Goal: Transaction & Acquisition: Purchase product/service

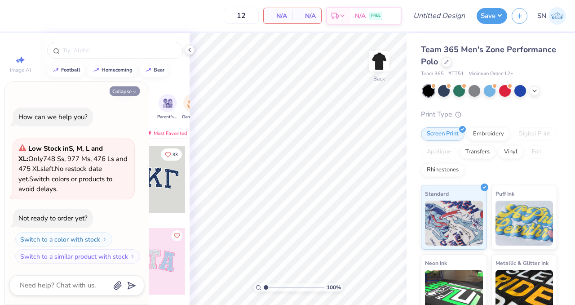
click at [128, 92] on button "Collapse" at bounding box center [125, 90] width 30 height 9
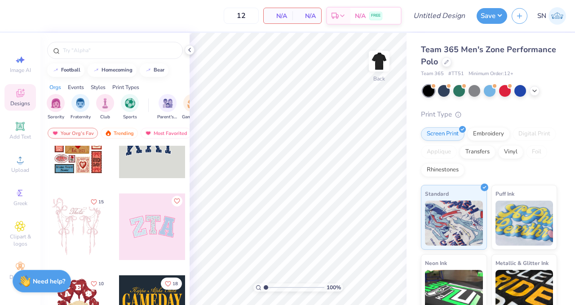
scroll to position [45, 0]
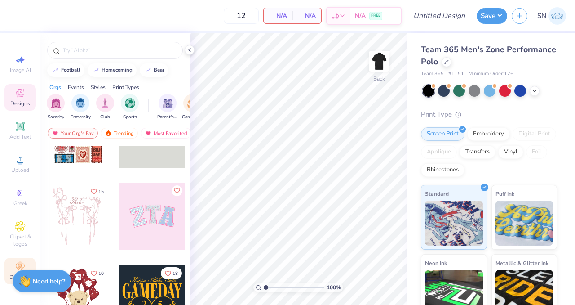
click at [12, 267] on div "Decorate" at bounding box center [19, 270] width 31 height 27
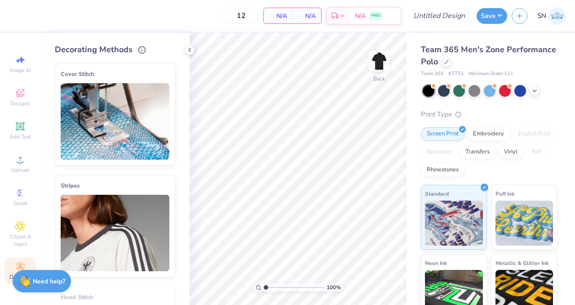
scroll to position [40, 0]
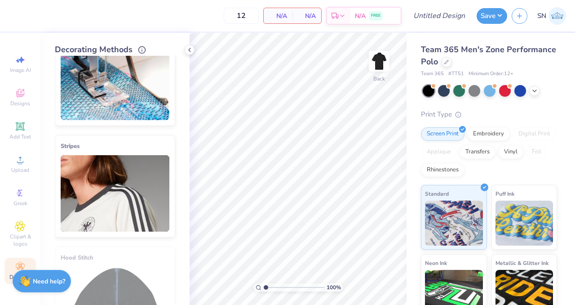
click at [105, 199] on img at bounding box center [115, 193] width 109 height 76
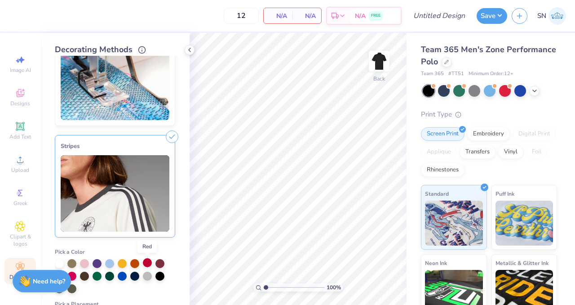
click at [146, 263] on div at bounding box center [147, 262] width 9 height 9
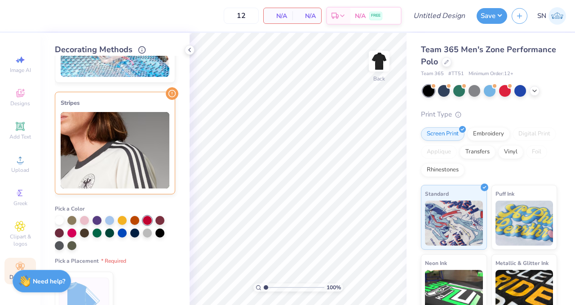
scroll to position [203, 0]
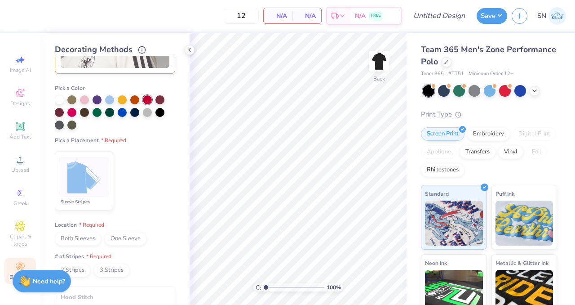
click at [86, 183] on img at bounding box center [84, 177] width 34 height 34
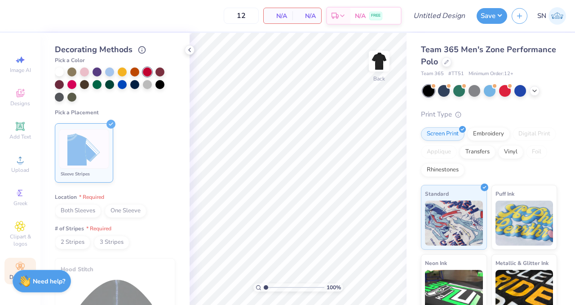
scroll to position [234, 0]
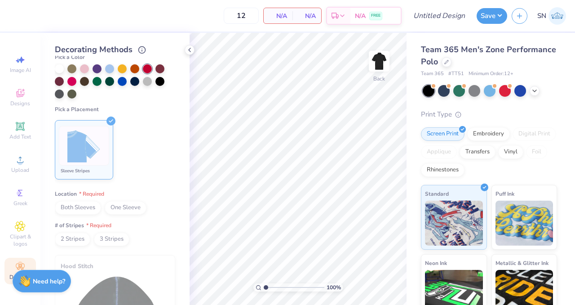
click at [75, 239] on span "2 Stripes" at bounding box center [72, 238] width 35 height 13
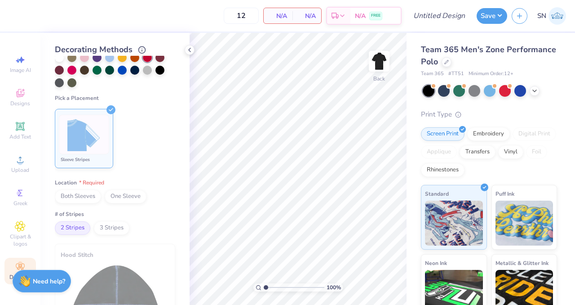
click at [84, 201] on span "Both Sleeves" at bounding box center [78, 196] width 46 height 13
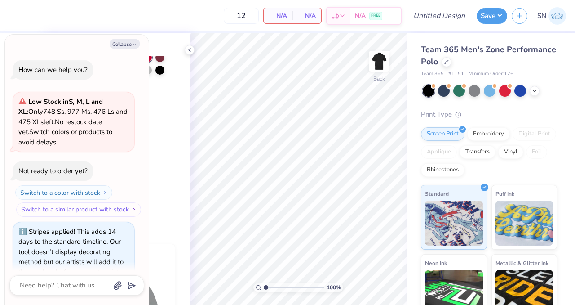
scroll to position [18, 0]
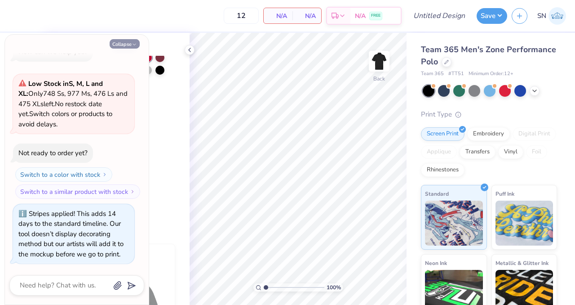
click at [132, 43] on icon "button" at bounding box center [134, 44] width 5 height 5
type textarea "x"
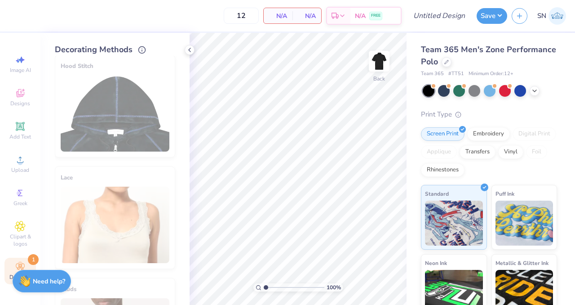
scroll to position [446, 0]
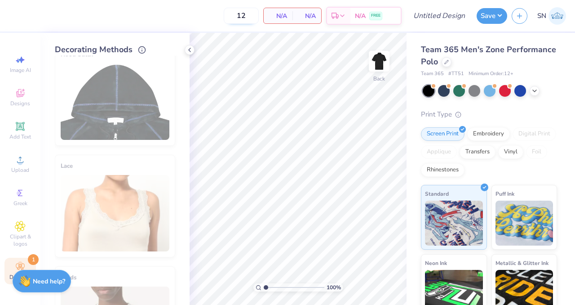
click at [251, 14] on input "12" at bounding box center [241, 16] width 35 height 16
type input "1"
type input "50"
click at [479, 62] on div "Team 365 Men's Zone Performance Polo" at bounding box center [489, 56] width 136 height 24
click at [189, 46] on icon at bounding box center [189, 49] width 7 height 7
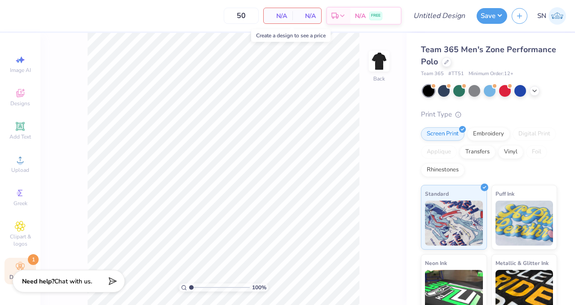
click at [286, 18] on span "N/A" at bounding box center [278, 15] width 18 height 9
click at [284, 14] on span "N/A" at bounding box center [278, 15] width 18 height 9
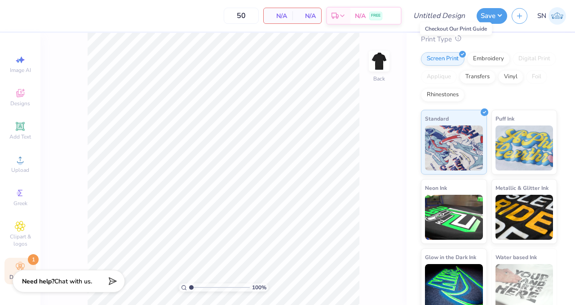
scroll to position [83, 0]
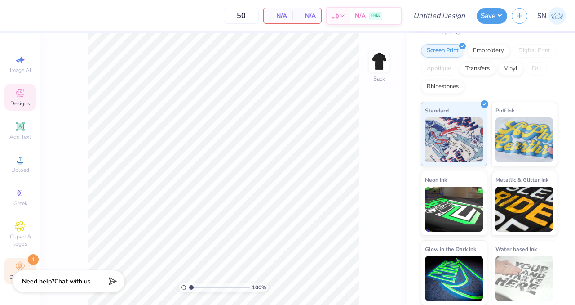
click at [16, 100] on span "Designs" at bounding box center [20, 103] width 20 height 7
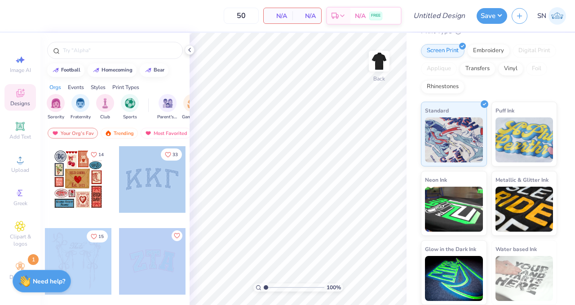
click at [327, 148] on div "50 N/A Per Item N/A Total Est. Delivery N/A FREE Design Title Save SN Image AI …" at bounding box center [287, 152] width 575 height 305
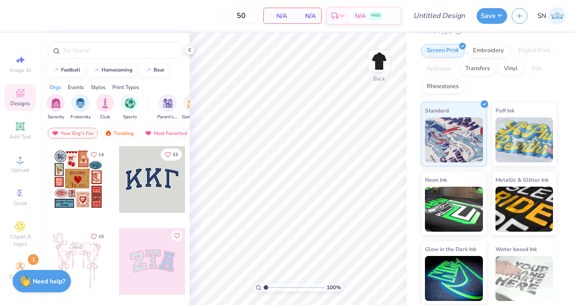
click at [162, 196] on div at bounding box center [152, 179] width 66 height 66
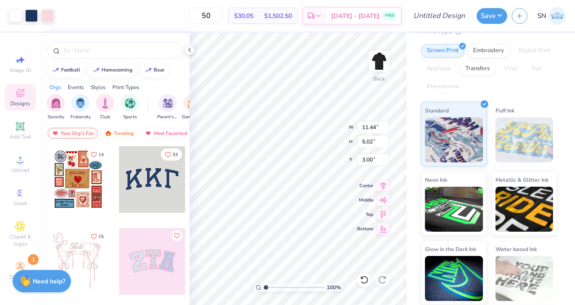
type input "5.81"
type input "2.55"
type input "3.56"
type input "4.94"
type input "2.17"
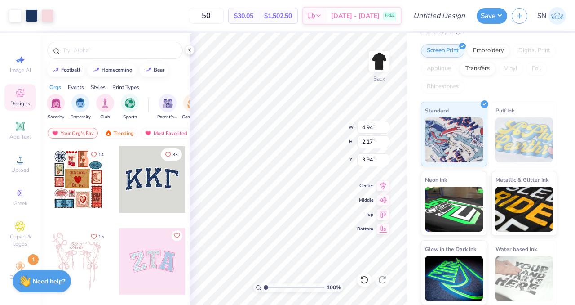
type input "3.88"
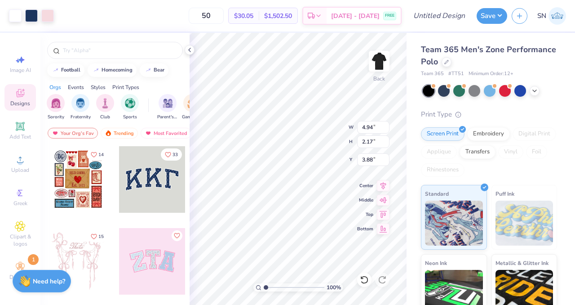
scroll to position [0, 0]
click at [490, 136] on div "Embroidery" at bounding box center [488, 131] width 43 height 13
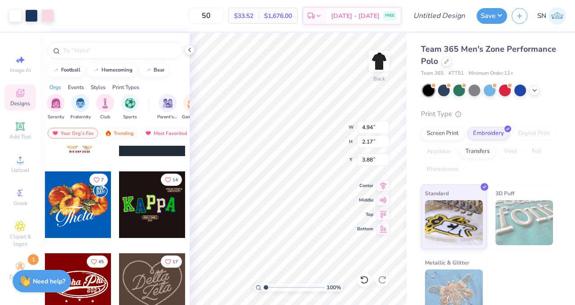
scroll to position [221, 0]
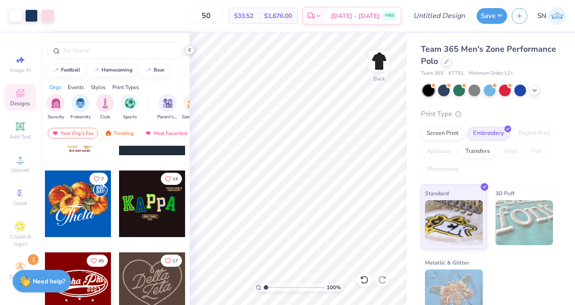
click at [190, 52] on icon at bounding box center [189, 49] width 7 height 7
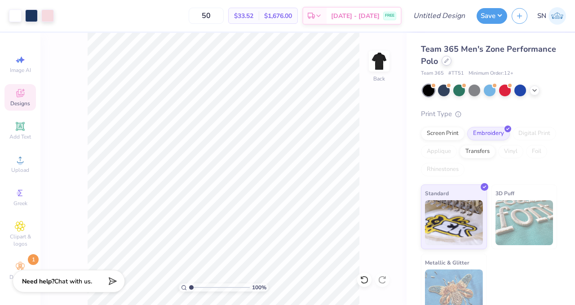
click at [448, 65] on div at bounding box center [447, 61] width 10 height 10
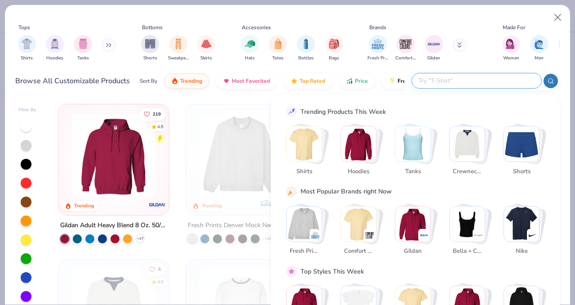
click at [480, 77] on input "text" at bounding box center [476, 80] width 118 height 10
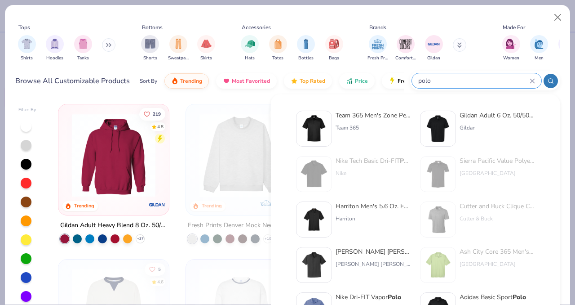
type input "polo"
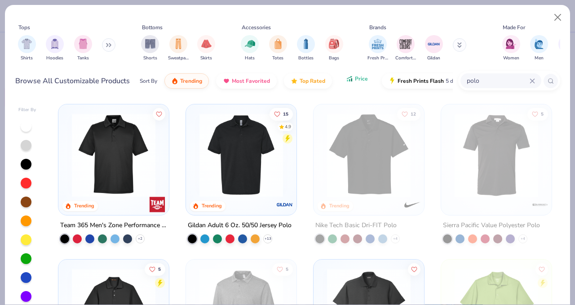
click at [361, 82] on span "Price" at bounding box center [361, 78] width 13 height 7
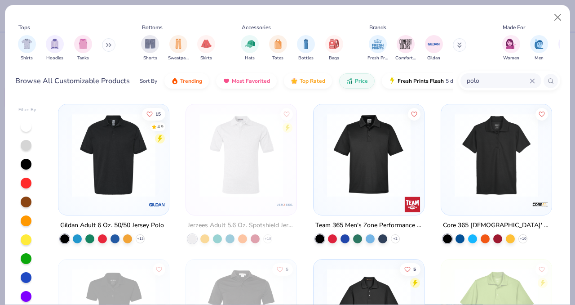
click at [135, 166] on img at bounding box center [113, 155] width 93 height 84
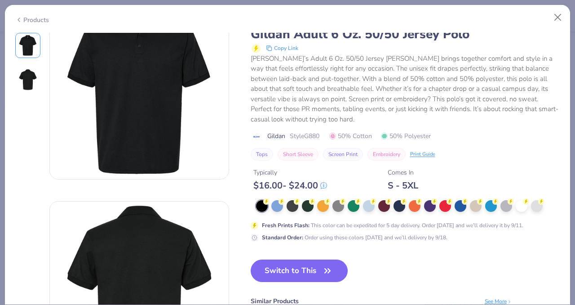
scroll to position [35, 0]
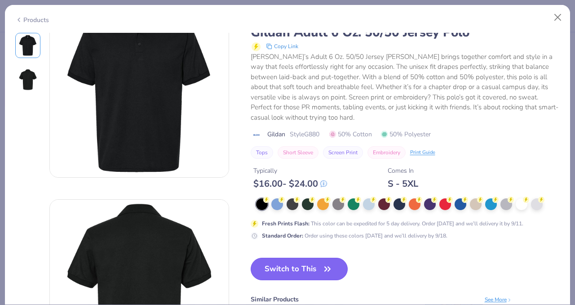
click at [306, 274] on button "Switch to This" at bounding box center [299, 268] width 97 height 22
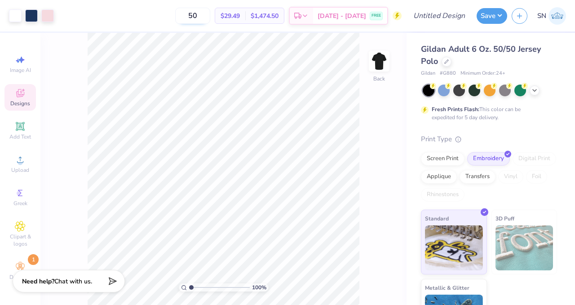
click at [199, 17] on input "50" at bounding box center [192, 16] width 35 height 16
type input "1"
type input "20"
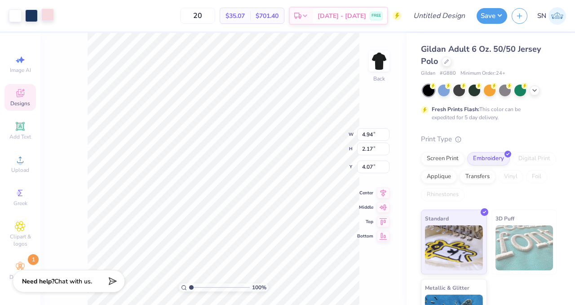
click at [45, 22] on div "Art colors" at bounding box center [27, 15] width 54 height 31
click at [49, 17] on div at bounding box center [47, 15] width 13 height 13
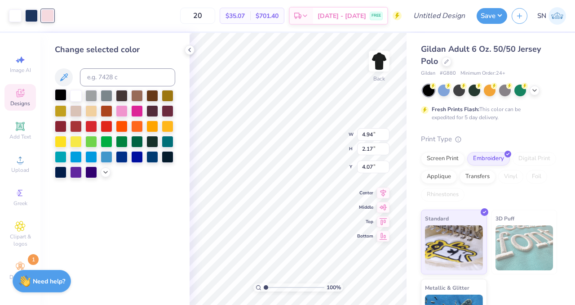
click at [65, 96] on div at bounding box center [61, 95] width 12 height 12
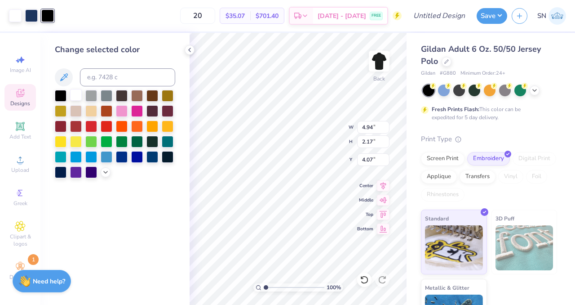
click at [77, 93] on div at bounding box center [76, 95] width 12 height 12
click at [26, 13] on div at bounding box center [31, 15] width 13 height 13
click at [81, 94] on div at bounding box center [76, 95] width 12 height 12
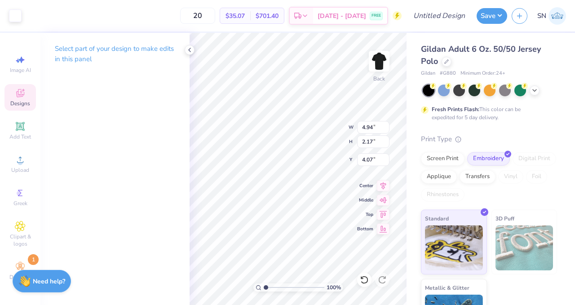
type input "3.38"
type input "1.48"
type input "3.79"
click at [16, 272] on div "Need help? Chat with us." at bounding box center [42, 279] width 58 height 22
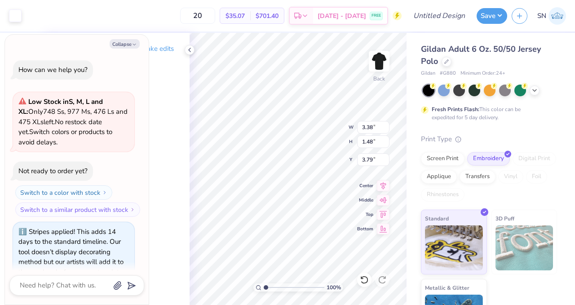
scroll to position [18, 0]
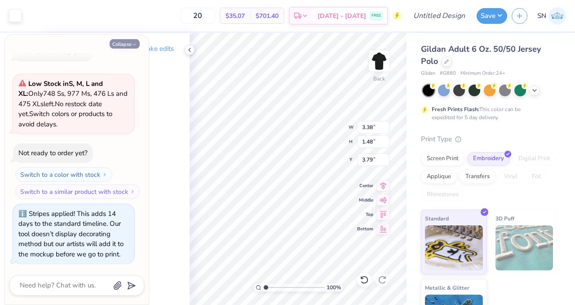
click at [135, 44] on icon "button" at bounding box center [134, 44] width 5 height 5
type textarea "x"
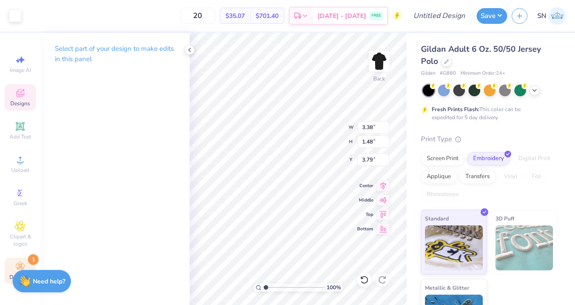
click at [13, 262] on div "Decorate 1" at bounding box center [19, 270] width 31 height 27
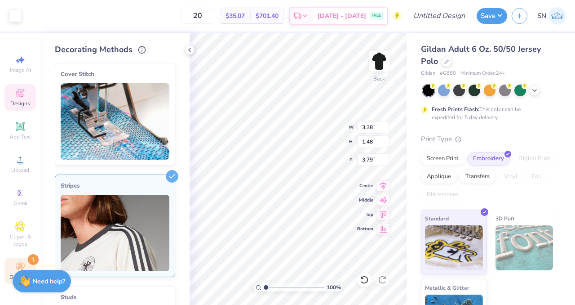
click at [163, 223] on img at bounding box center [115, 233] width 109 height 76
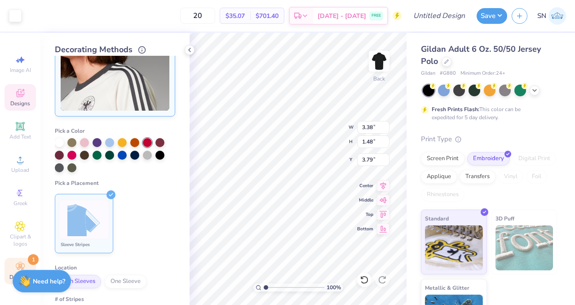
click at [89, 221] on img at bounding box center [84, 220] width 34 height 34
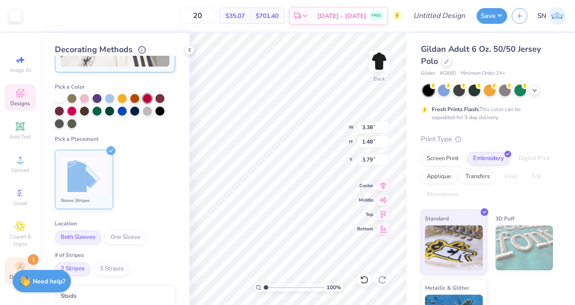
scroll to position [229, 0]
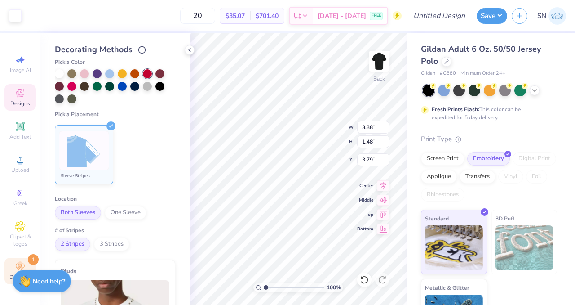
click at [83, 210] on span "Both Sleeves" at bounding box center [78, 212] width 46 height 13
click at [76, 243] on span "2 Stripes" at bounding box center [72, 243] width 35 height 13
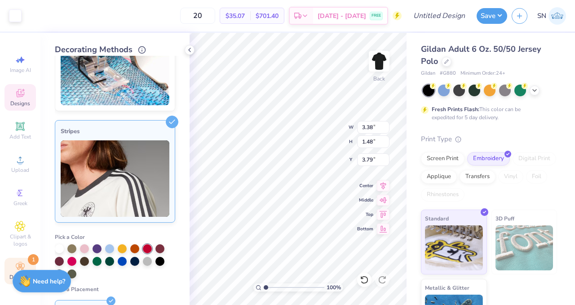
scroll to position [52, 0]
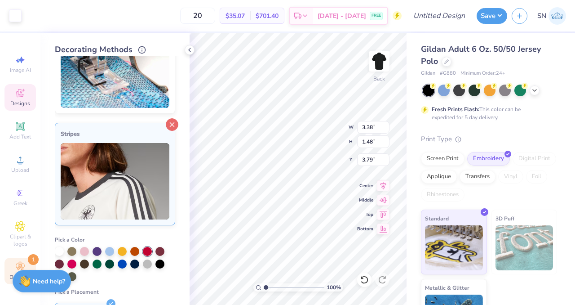
click at [174, 128] on icon at bounding box center [172, 124] width 13 height 13
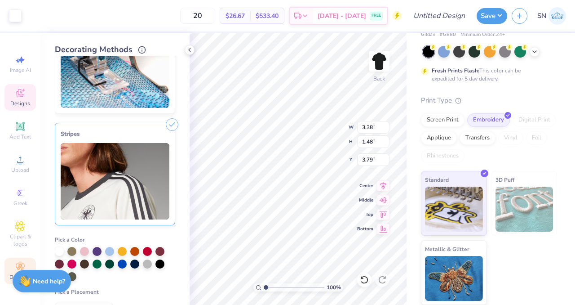
scroll to position [0, 0]
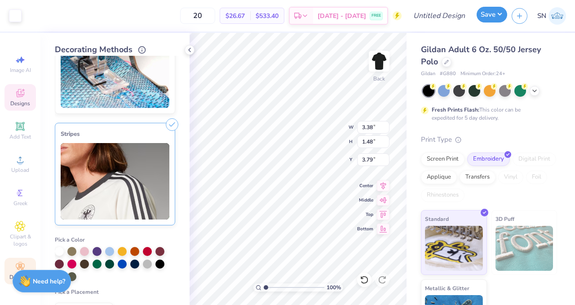
click at [495, 12] on button "Save" at bounding box center [492, 15] width 31 height 16
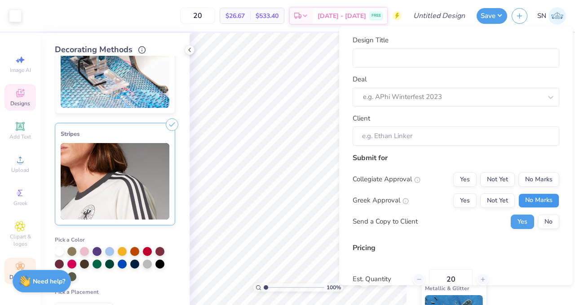
click at [532, 200] on button "No Marks" at bounding box center [538, 200] width 41 height 14
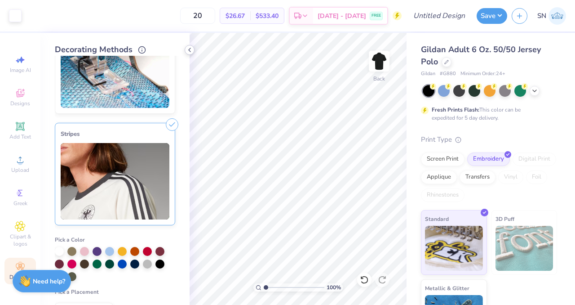
click at [188, 49] on icon at bounding box center [189, 49] width 7 height 7
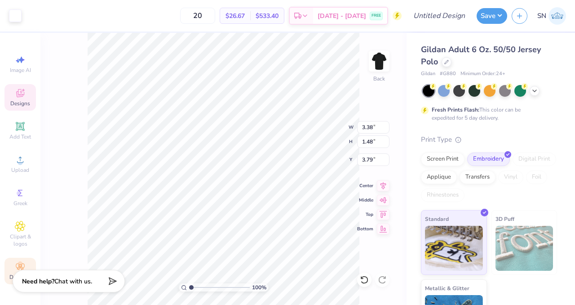
type input "3.55"
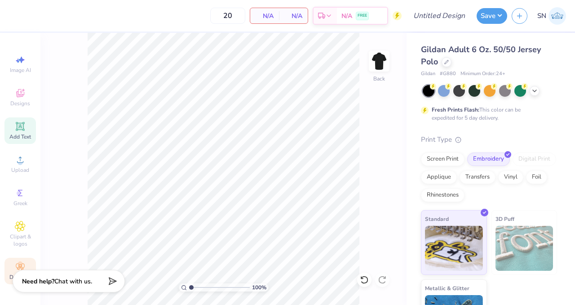
click at [24, 121] on icon at bounding box center [20, 126] width 11 height 11
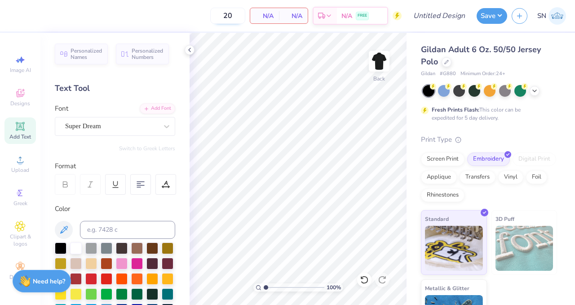
click at [225, 18] on input "20" at bounding box center [227, 16] width 35 height 16
click at [157, 250] on div at bounding box center [152, 247] width 12 height 12
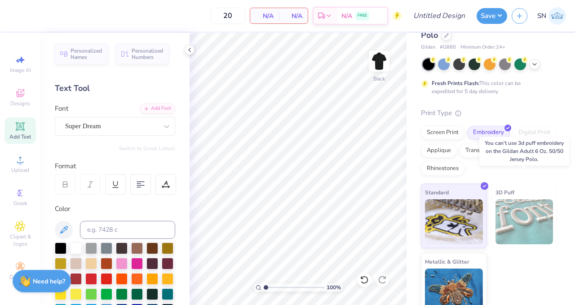
scroll to position [39, 0]
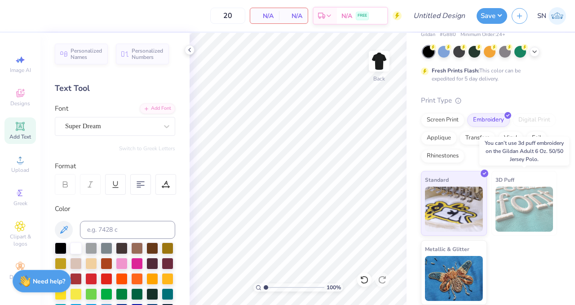
click at [523, 206] on img at bounding box center [524, 208] width 58 height 45
click at [445, 116] on div "Screen Print" at bounding box center [443, 118] width 44 height 13
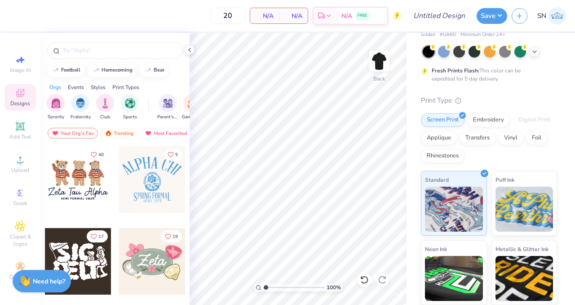
scroll to position [414, 0]
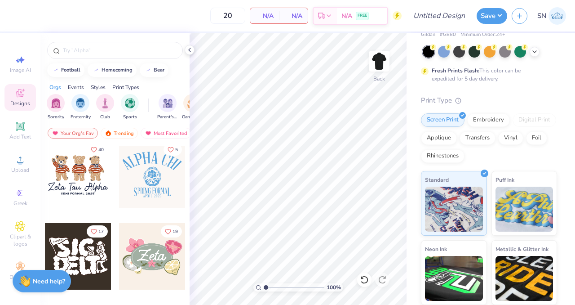
click at [90, 184] on div at bounding box center [78, 174] width 66 height 66
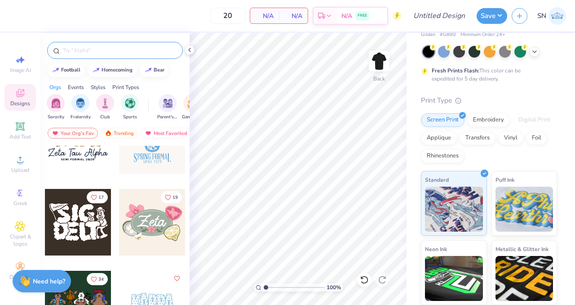
click at [111, 51] on input "text" at bounding box center [119, 50] width 115 height 9
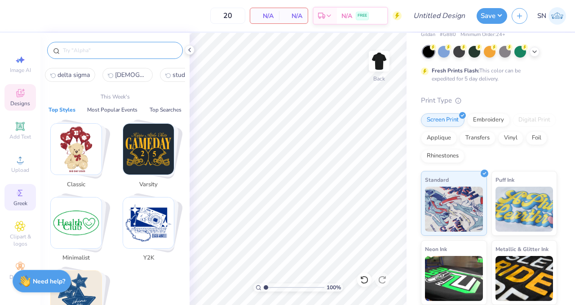
click at [21, 201] on span "Greek" at bounding box center [20, 202] width 14 height 7
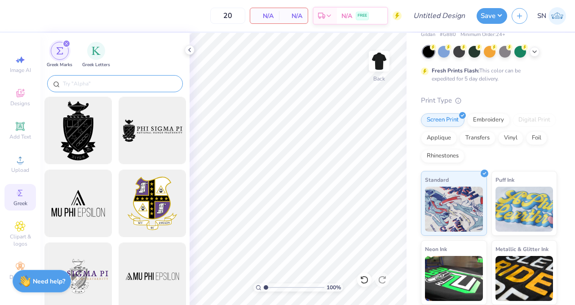
click at [117, 82] on input "text" at bounding box center [119, 83] width 115 height 9
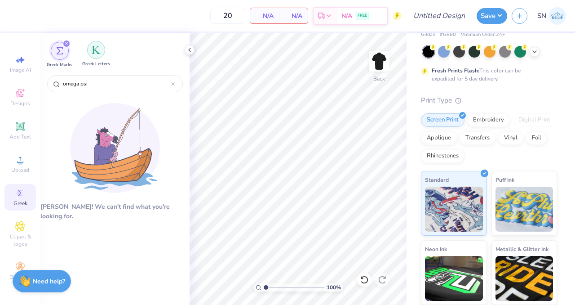
type input "omega psi"
click at [92, 51] on img "filter for Greek Letters" at bounding box center [96, 49] width 9 height 9
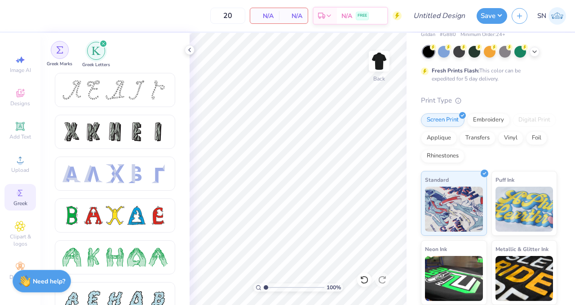
click at [57, 56] on div "filter for Greek Marks" at bounding box center [60, 50] width 18 height 18
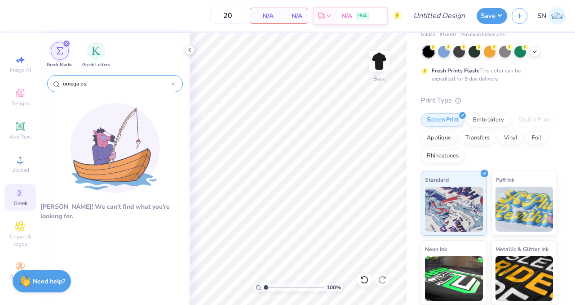
click at [89, 82] on input "omega psi" at bounding box center [116, 83] width 109 height 9
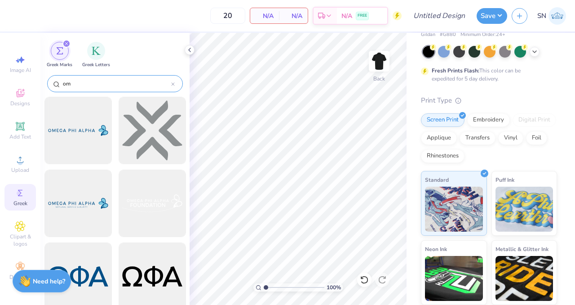
type input "o"
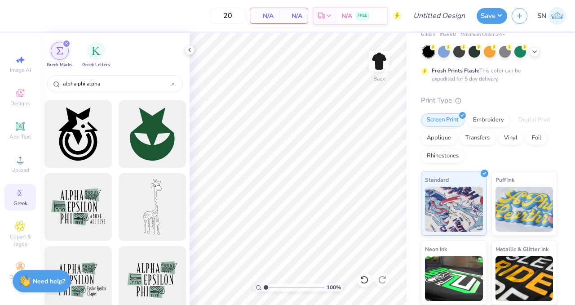
scroll to position [3634, 0]
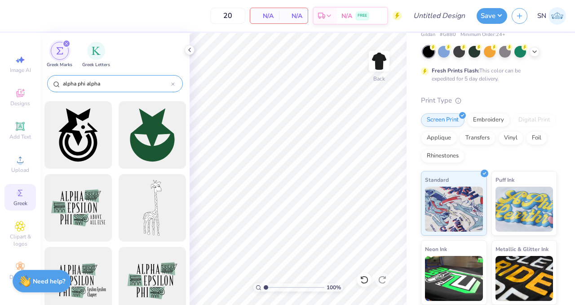
click at [129, 80] on input "alpha phi alpha" at bounding box center [116, 83] width 109 height 9
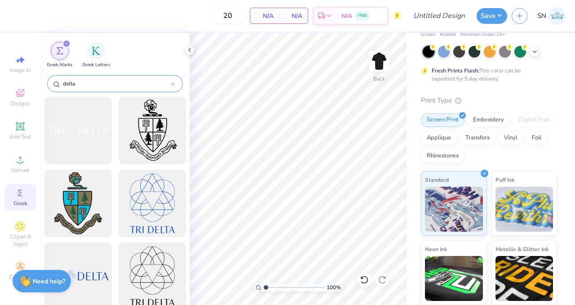
click at [133, 81] on input "delta" at bounding box center [116, 83] width 109 height 9
paste input "Delta Sigma The"
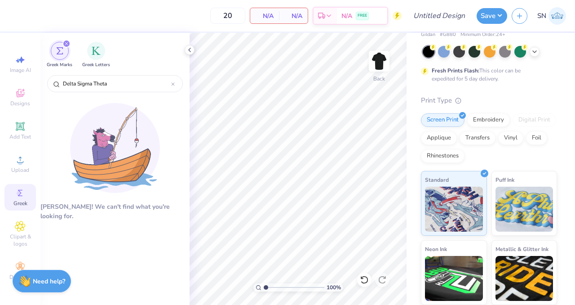
type input "Delta Sigma Theta"
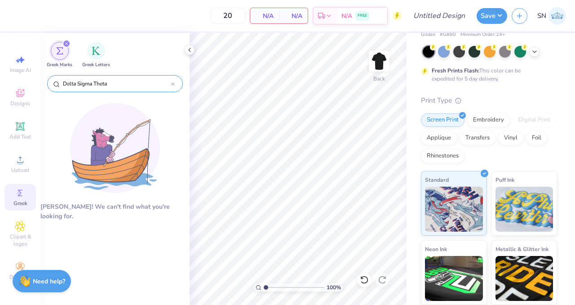
click at [173, 83] on icon at bounding box center [173, 84] width 3 height 3
type input "d"
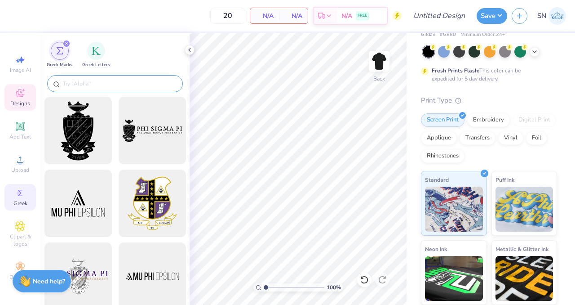
click at [10, 100] on span "Designs" at bounding box center [20, 103] width 20 height 7
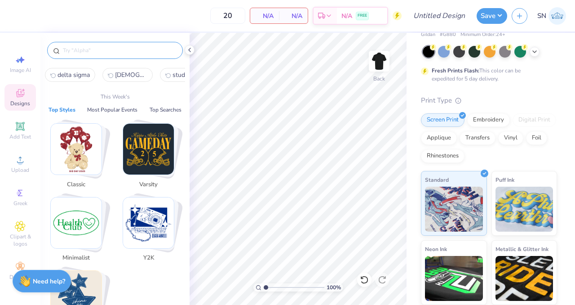
click at [87, 53] on input "text" at bounding box center [119, 50] width 115 height 9
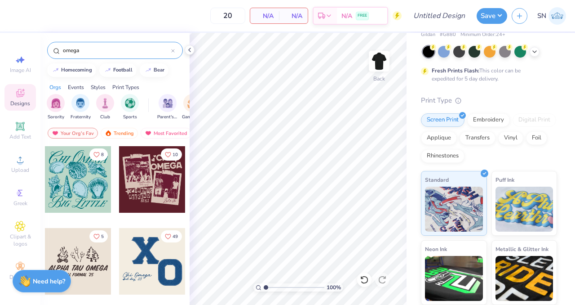
click at [166, 53] on input "omega" at bounding box center [116, 50] width 109 height 9
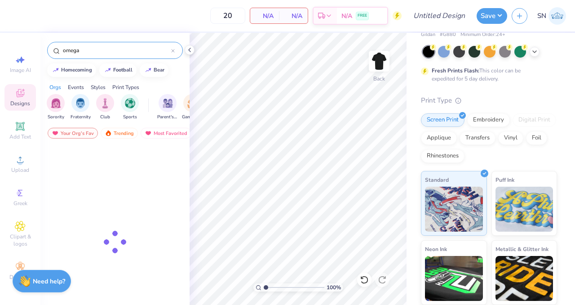
click at [166, 53] on input "omega" at bounding box center [116, 50] width 109 height 9
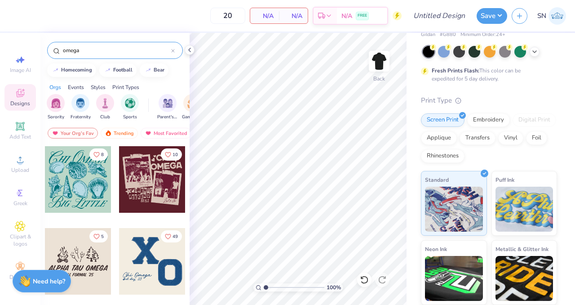
paste input "Alpha Phi Alpha"
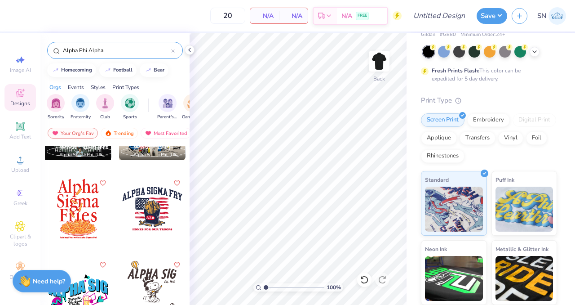
scroll to position [543, 0]
type input "Alpha Phi Alpha"
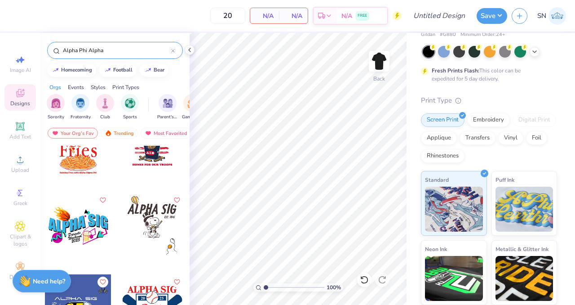
scroll to position [628, 0]
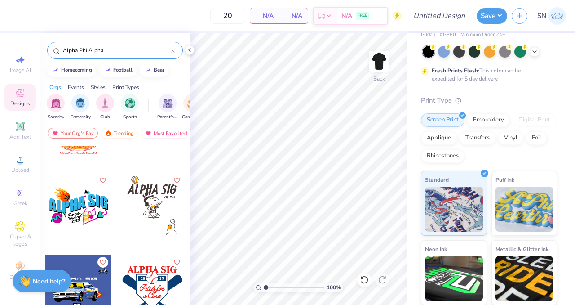
click at [172, 49] on icon at bounding box center [173, 51] width 4 height 4
